Goal: Information Seeking & Learning: Learn about a topic

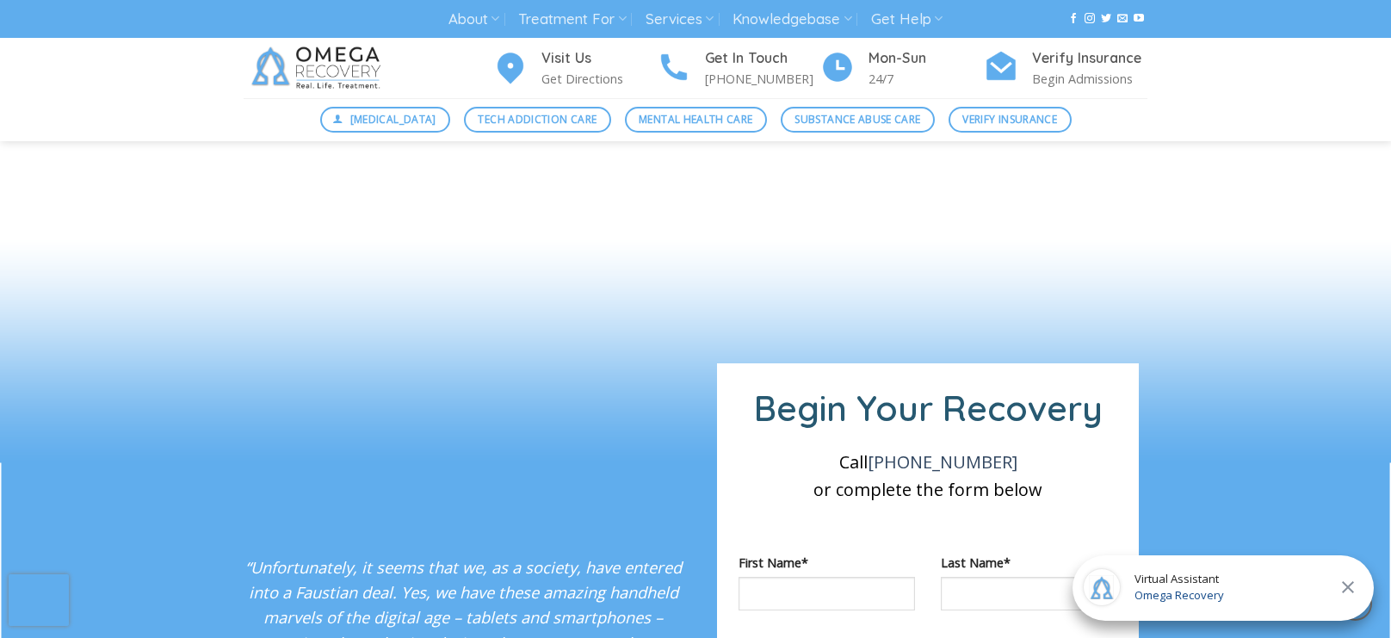
scroll to position [1284, 0]
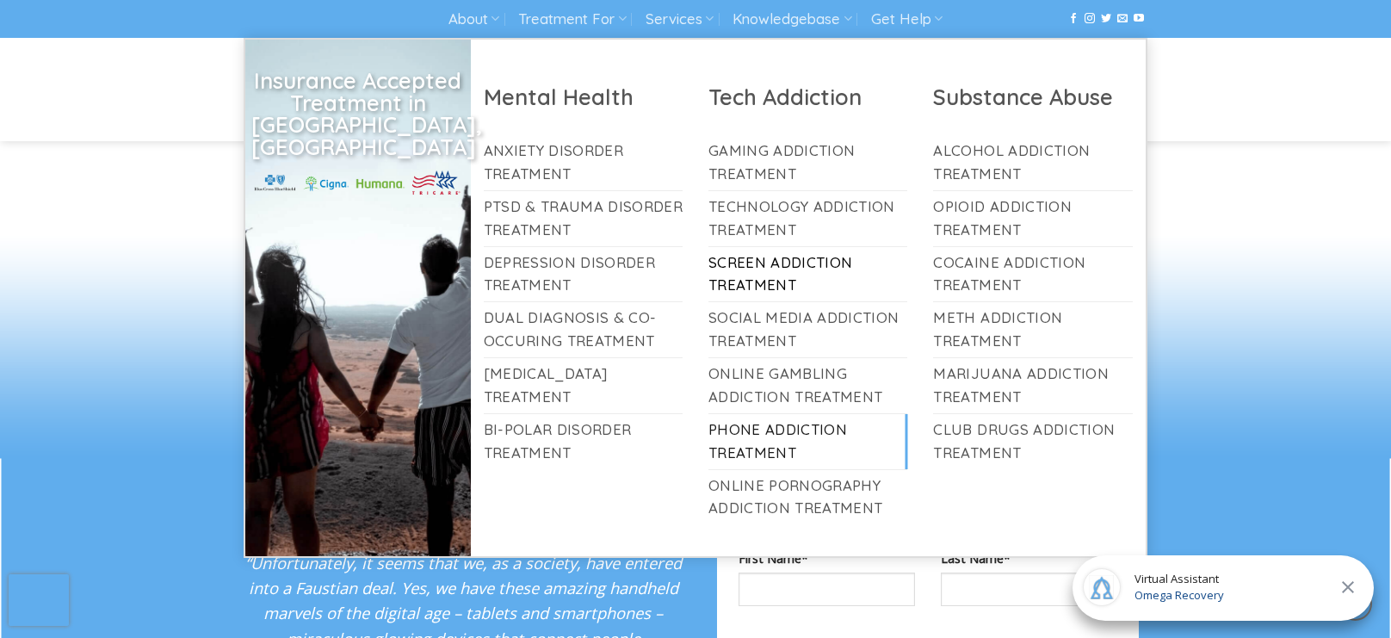
click at [773, 433] on link "Phone Addiction Treatment" at bounding box center [807, 441] width 199 height 55
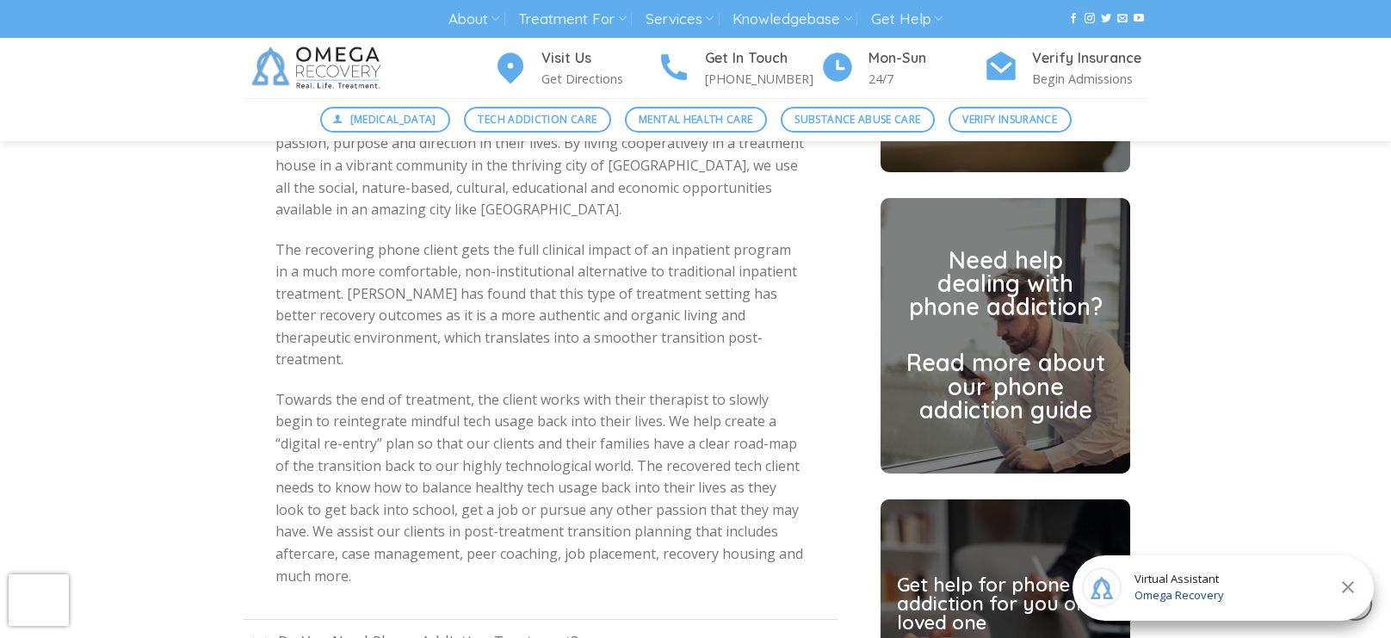
scroll to position [4316, 0]
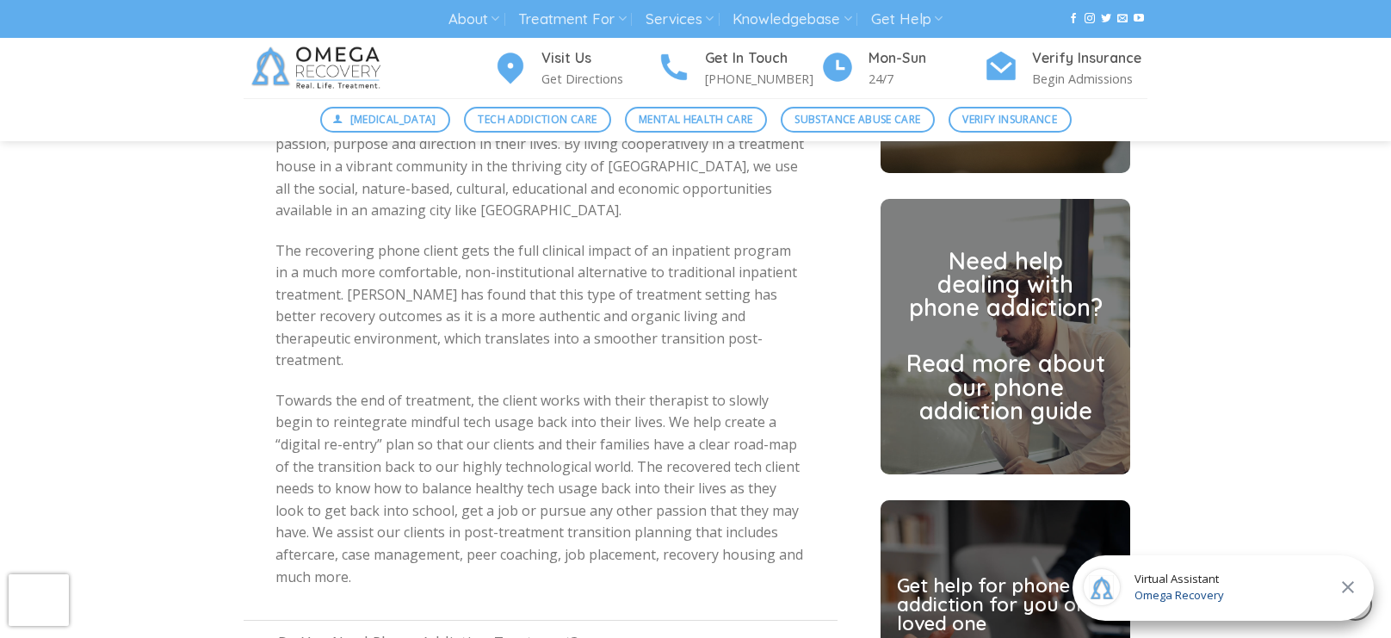
click at [1002, 325] on h2 at bounding box center [1006, 336] width 200 height 23
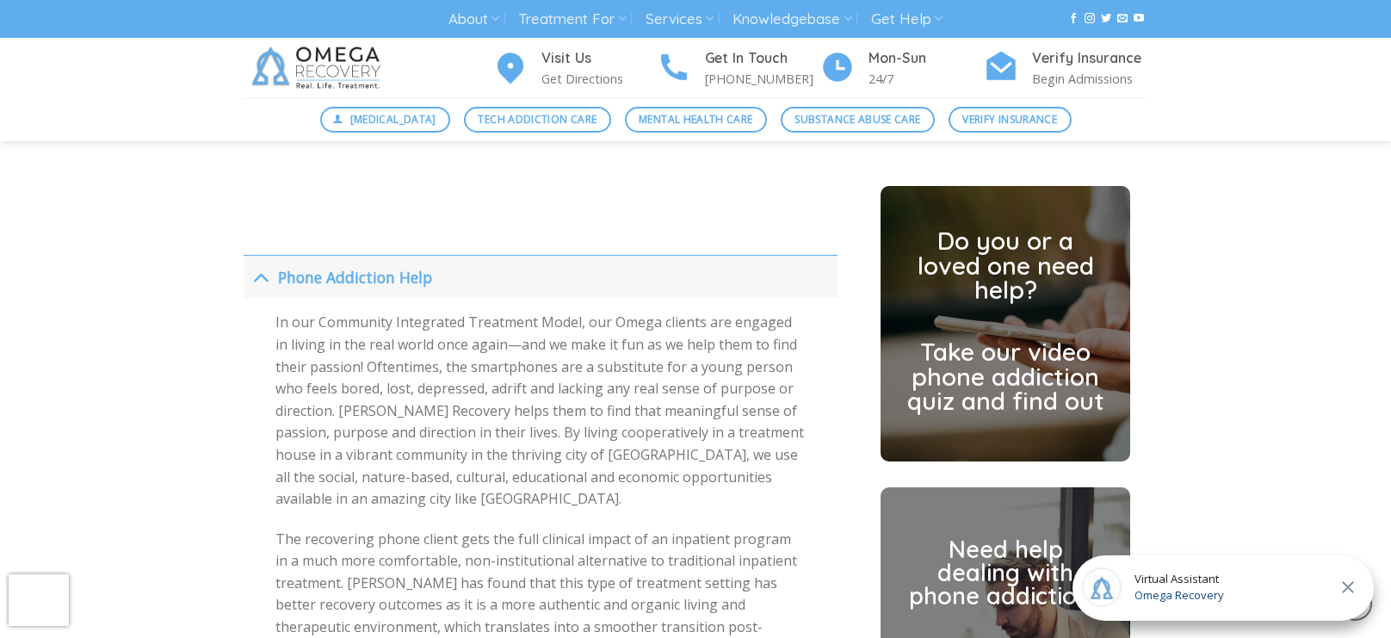
scroll to position [4027, 0]
